Goal: Information Seeking & Learning: Find specific fact

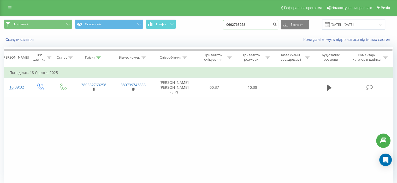
click at [247, 28] on input "0662763258" at bounding box center [250, 24] width 55 height 9
paste input
type input "0"
click at [245, 23] on input at bounding box center [250, 24] width 55 height 9
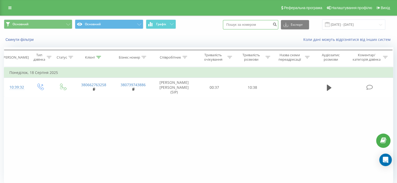
paste input "0952837378"
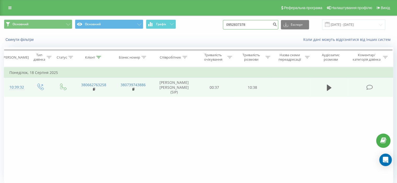
type input "0952837378"
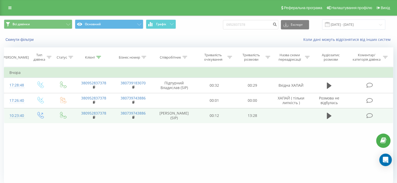
click at [368, 117] on icon at bounding box center [369, 115] width 7 height 5
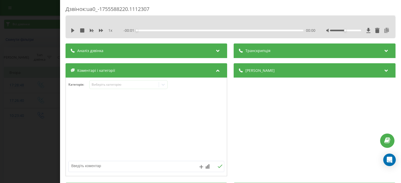
click at [384, 30] on icon at bounding box center [387, 30] width 6 height 5
